Goal: Task Accomplishment & Management: Complete application form

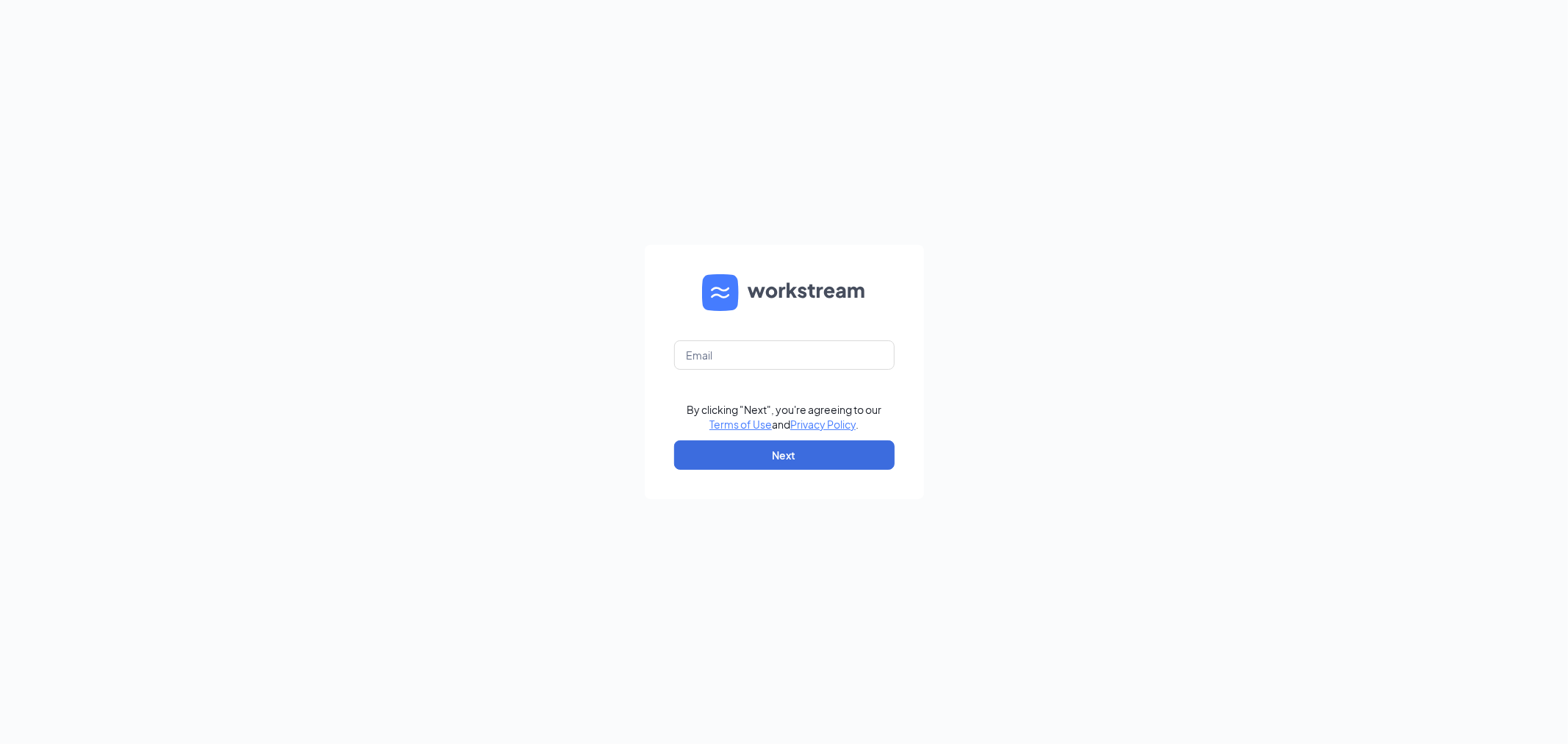
click at [1074, 437] on div "By clicking "Next", you're agreeing to our Terms of Use and Privacy Policy . Ne…" at bounding box center [784, 372] width 1568 height 744
click at [821, 452] on button "Next" at bounding box center [784, 455] width 221 height 30
click at [1273, 290] on div "Email field is required By clicking "Next", you're agreeing to our Terms of Use…" at bounding box center [784, 372] width 1568 height 744
click at [1082, 326] on div "Email field is required By clicking "Next", you're agreeing to our Terms of Use…" at bounding box center [784, 372] width 1568 height 744
click at [764, 344] on input "text" at bounding box center [784, 355] width 221 height 30
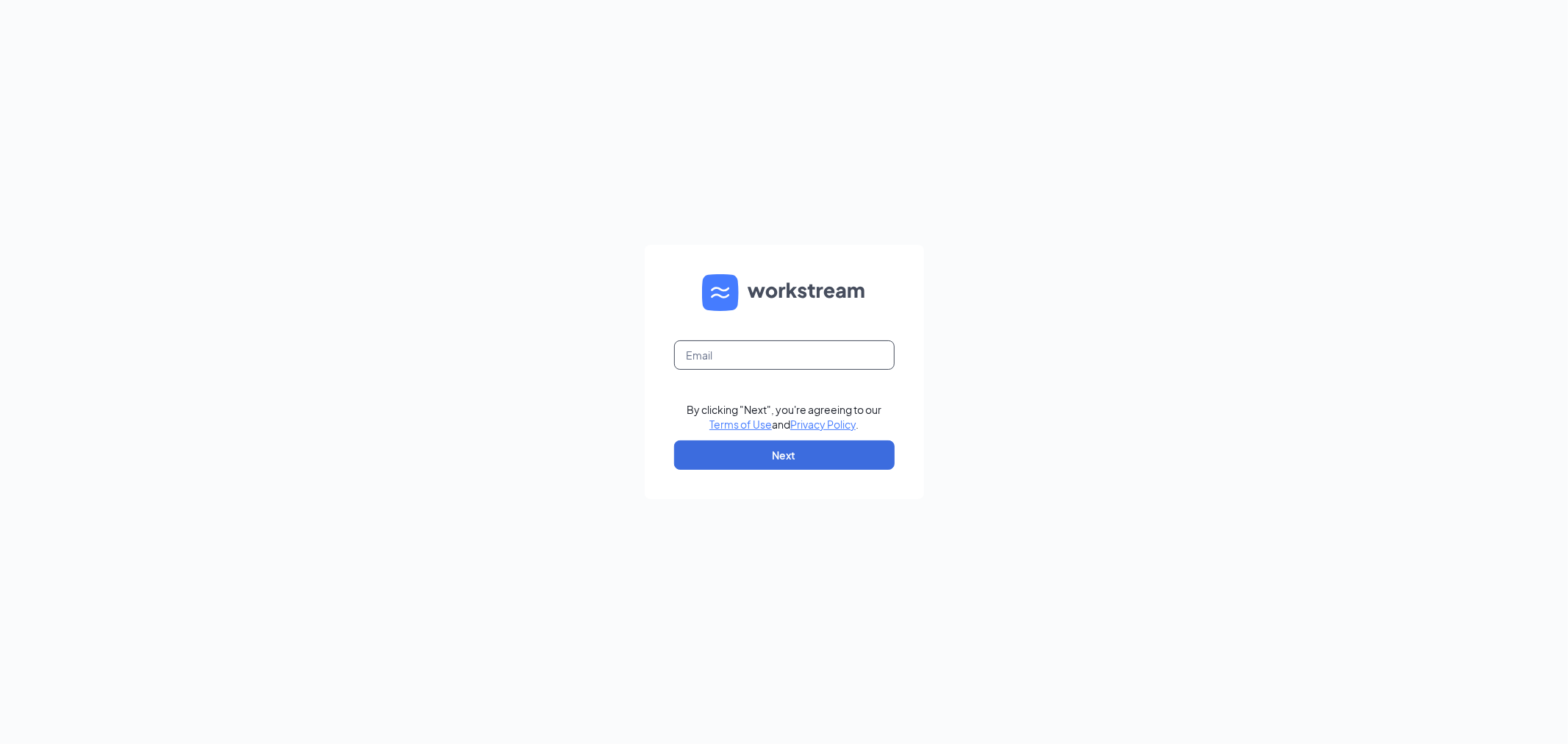
type input "colby.wilkerson@gmail.com"
click at [774, 458] on button "Next" at bounding box center [784, 455] width 221 height 30
